Goal: Transaction & Acquisition: Purchase product/service

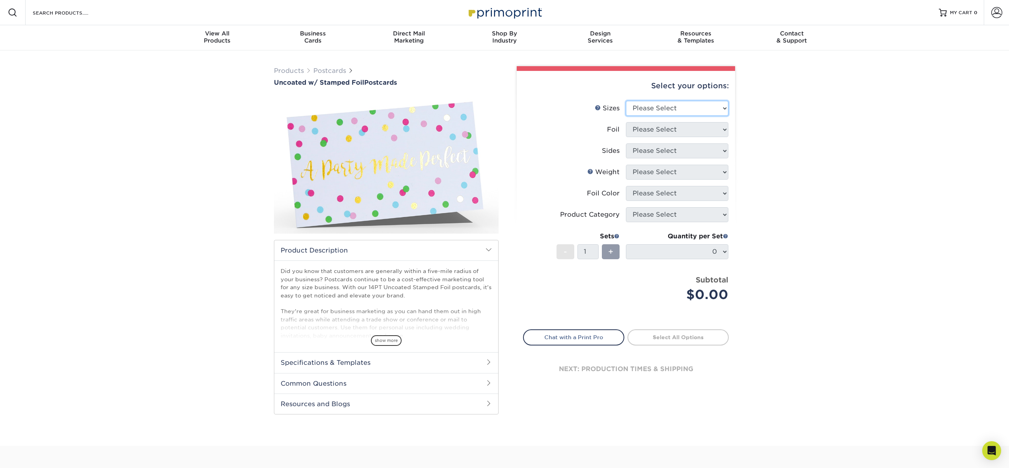
click at [667, 108] on select "Please Select 4" x 6" 4.25" x 5.5" 4.25" x 6" 5" x 7"" at bounding box center [677, 108] width 102 height 15
select select "5.00x7.00"
click at [626, 101] on select "Please Select 4" x 6" 4.25" x 5.5" 4.25" x 6" 5" x 7"" at bounding box center [677, 108] width 102 height 15
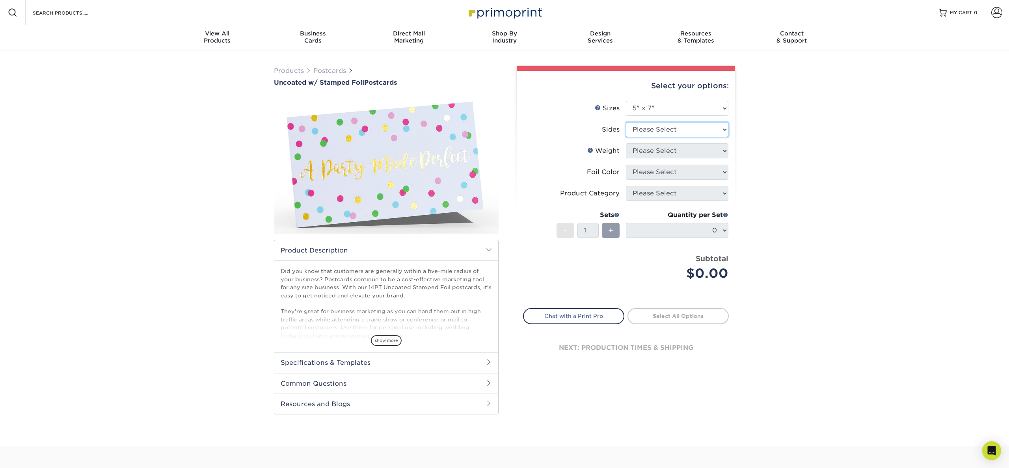
click at [659, 133] on select "Please Select Print Both Sides - Foil Back Only Print Both Sides - Foil Both Si…" at bounding box center [677, 129] width 102 height 15
select select "e9e9dfb3-fba1-4d60-972c-fd9ca5904d33"
click at [626, 122] on select "Please Select Print Both Sides - Foil Back Only Print Both Sides - Foil Both Si…" at bounding box center [677, 129] width 102 height 15
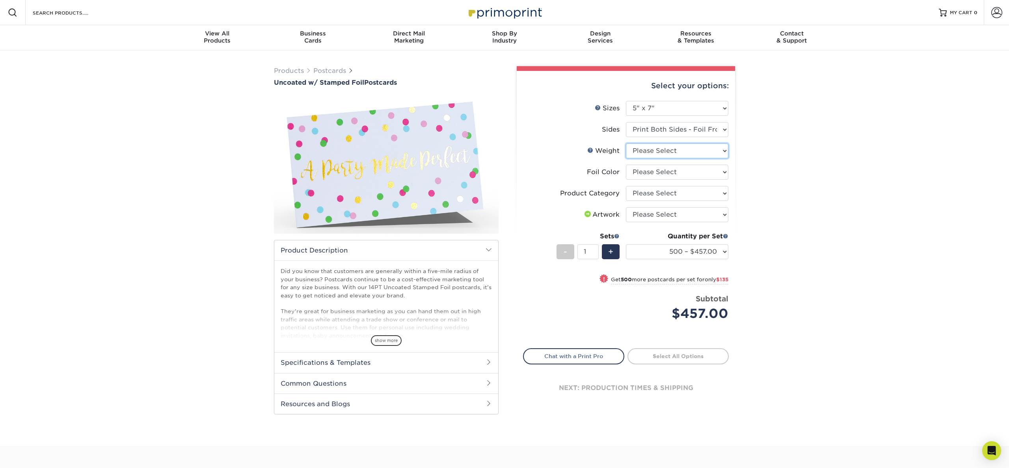
click at [678, 155] on select "Please Select 14PT Uncoated" at bounding box center [677, 150] width 102 height 15
select select "14PT Uncoated"
click at [626, 143] on select "Please Select 14PT Uncoated" at bounding box center [677, 150] width 102 height 15
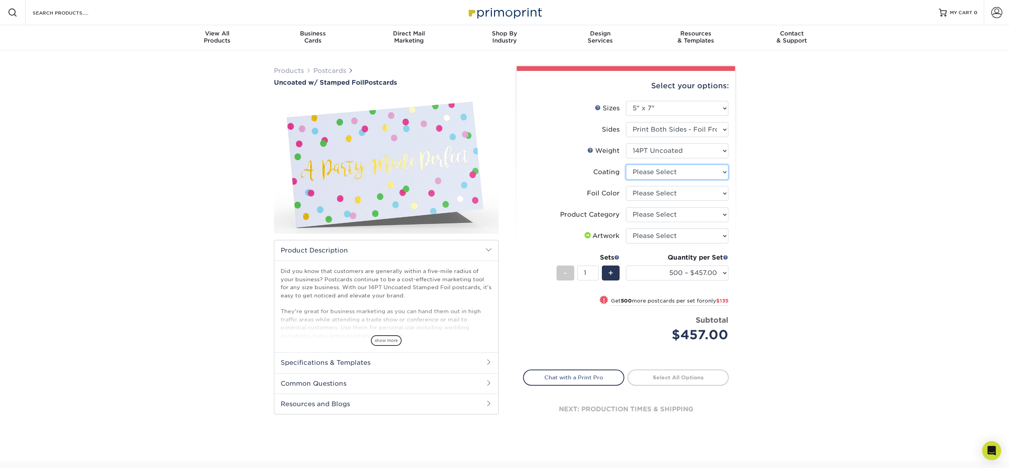
click at [692, 173] on select at bounding box center [677, 172] width 102 height 15
select select "3e7618de-abca-4bda-9f97-8b9129e913d8"
click at [626, 165] on select at bounding box center [677, 172] width 102 height 15
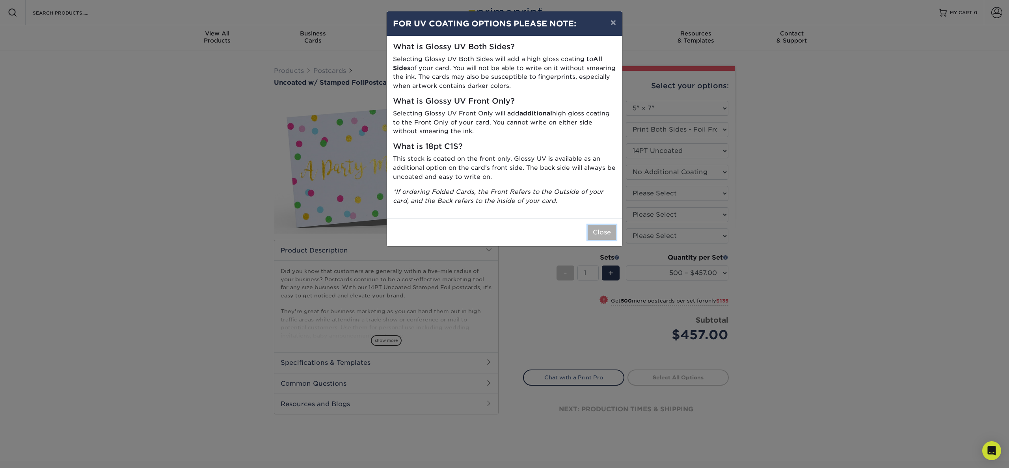
click at [596, 237] on button "Close" at bounding box center [602, 232] width 28 height 15
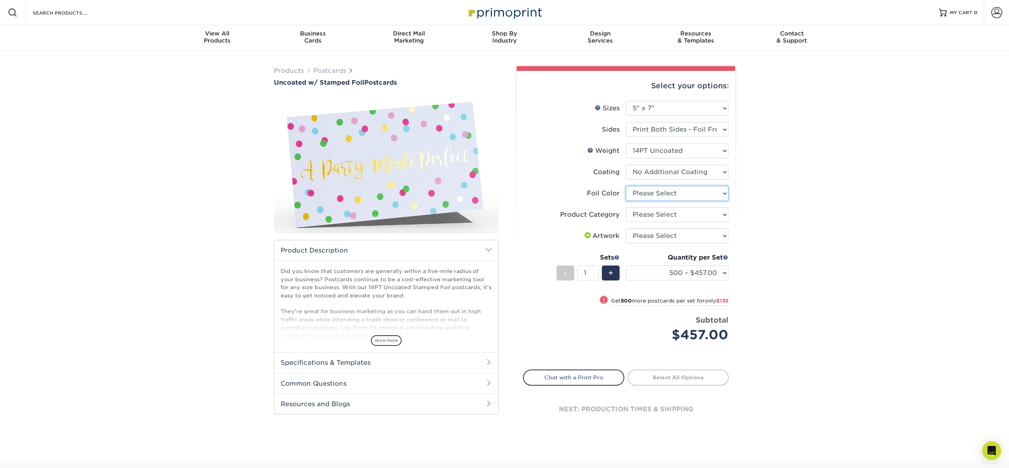
click at [683, 194] on select "Please Select Silver Foil Black Foil Blue Foil Copper Foil Gold Foil Red Foil R…" at bounding box center [677, 193] width 102 height 15
select select "acffa4a5-22f9-4585-ba3f-0adaa54b8c85"
click at [626, 186] on select "Please Select Silver Foil Black Foil Blue Foil Copper Foil Gold Foil Red Foil R…" at bounding box center [677, 193] width 102 height 15
click at [678, 215] on select "Please Select Postcards" at bounding box center [677, 214] width 102 height 15
select select "9b7272e0-d6c8-4c3c-8e97-d3a1bcdab858"
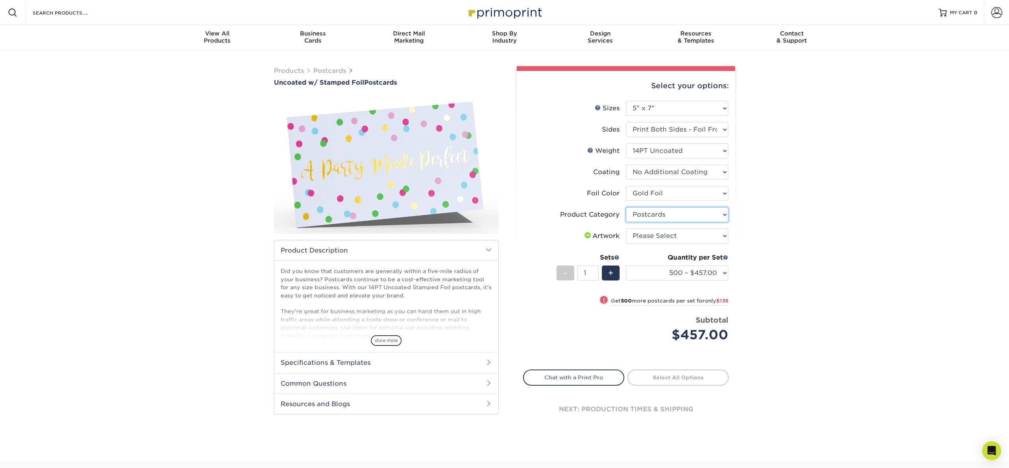
click at [626, 207] on select "Please Select Postcards" at bounding box center [677, 214] width 102 height 15
click at [683, 237] on select "Please Select I will upload files I need a design - $150" at bounding box center [677, 236] width 102 height 15
select select "upload"
click at [626, 229] on select "Please Select I will upload files I need a design - $150" at bounding box center [677, 236] width 102 height 15
click at [688, 282] on div "Quantity per Set 500 – $457.00 1000 – $592.00 2500 – $1184.00 5000 – $1859.00 (…" at bounding box center [677, 271] width 102 height 37
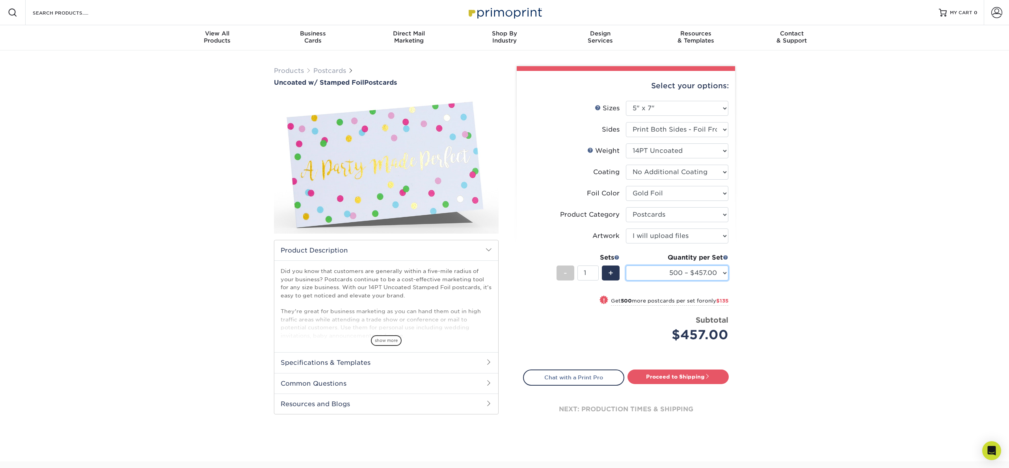
click at [689, 274] on select "500 – $457.00 1000 – $592.00 2500 – $1184.00 5000 – $1859.00" at bounding box center [677, 273] width 102 height 15
